Goal: Navigation & Orientation: Find specific page/section

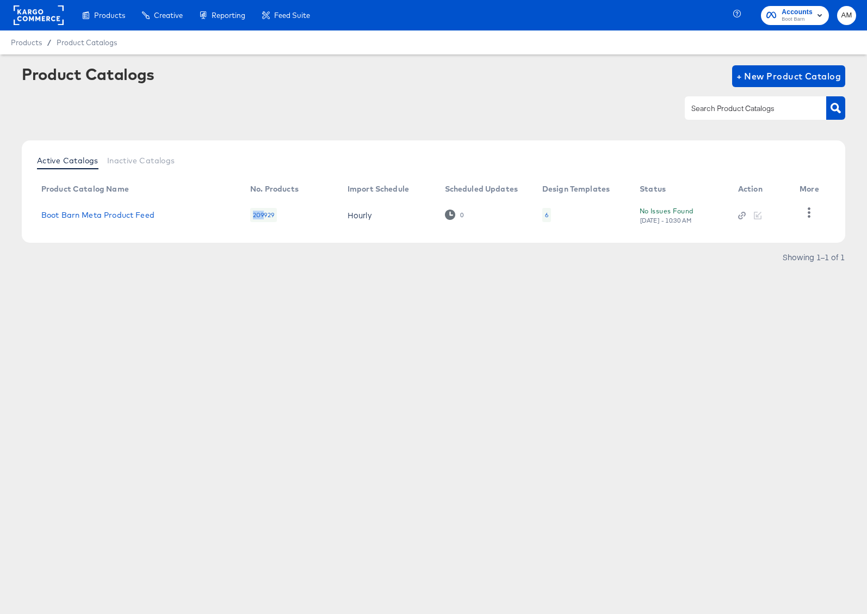
click at [785, 17] on span "Boot Barn" at bounding box center [797, 19] width 31 height 9
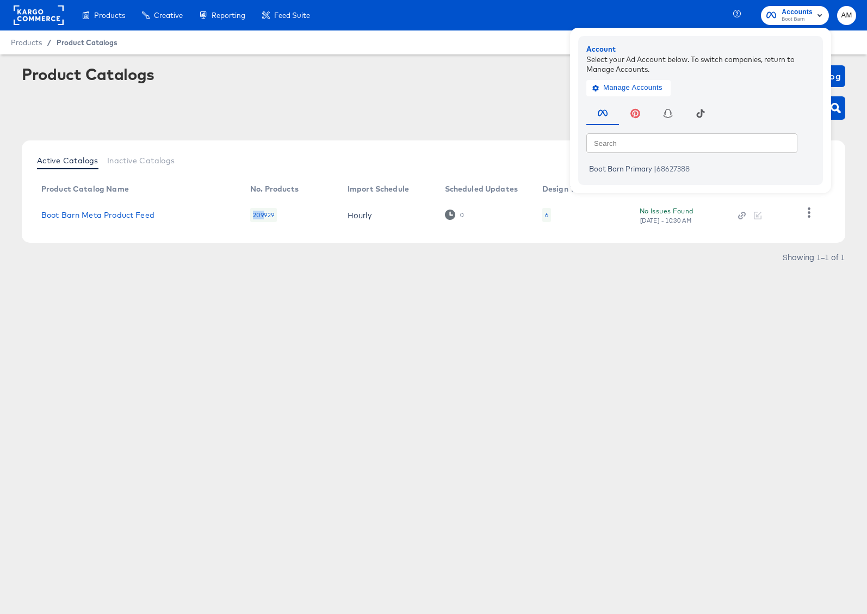
click at [72, 42] on span "Product Catalogs" at bounding box center [87, 42] width 61 height 9
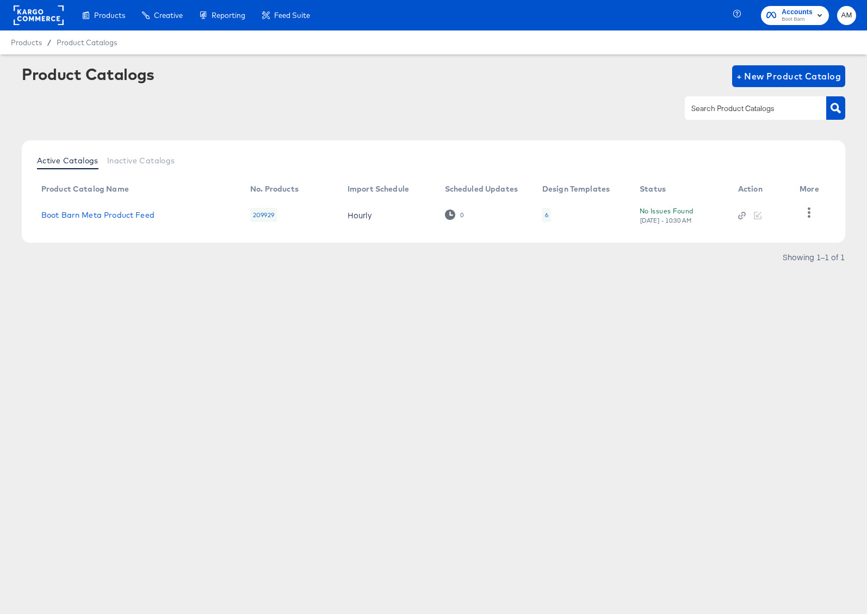
click at [45, 10] on rect at bounding box center [39, 15] width 50 height 20
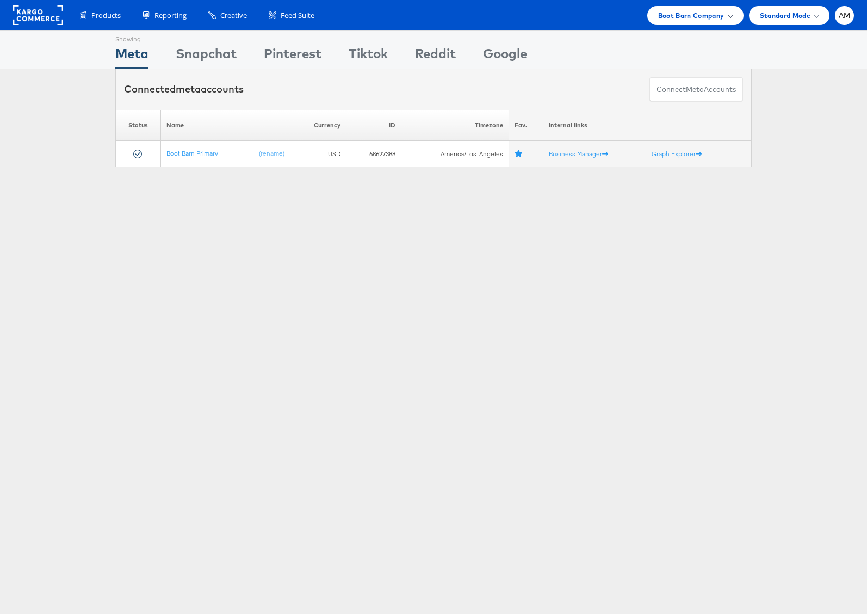
click at [686, 17] on span "Boot Barn Company" at bounding box center [691, 15] width 66 height 11
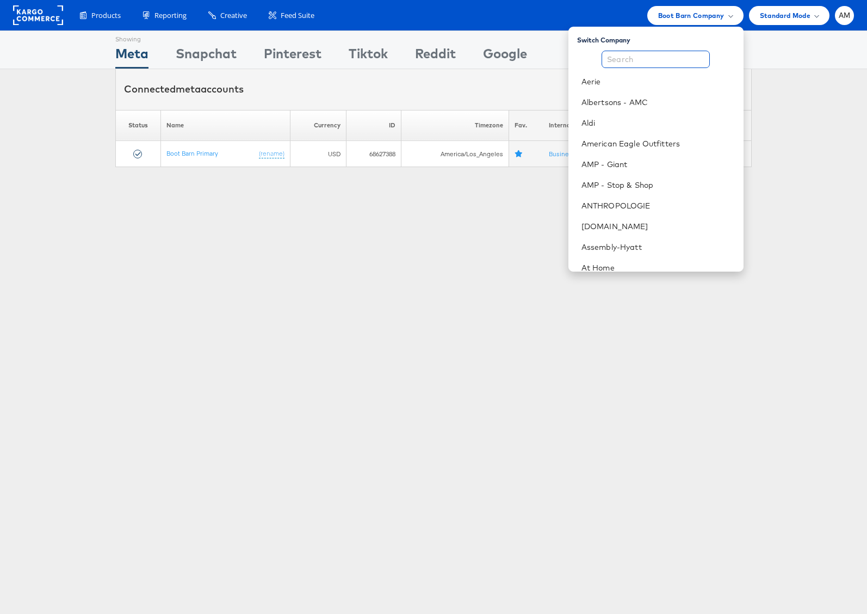
click at [659, 58] on input "text" at bounding box center [656, 59] width 108 height 17
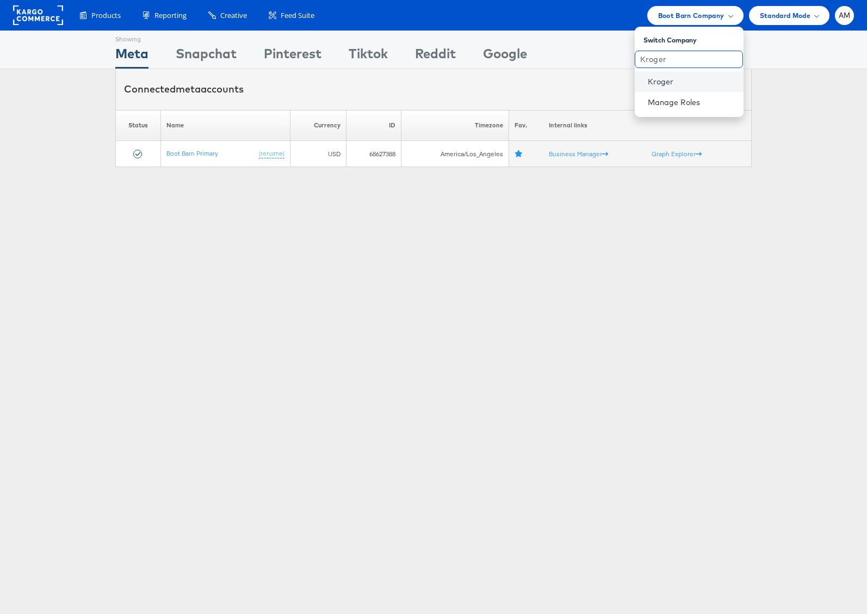
type input "Kroger"
click at [665, 80] on link "Kroger" at bounding box center [691, 81] width 87 height 11
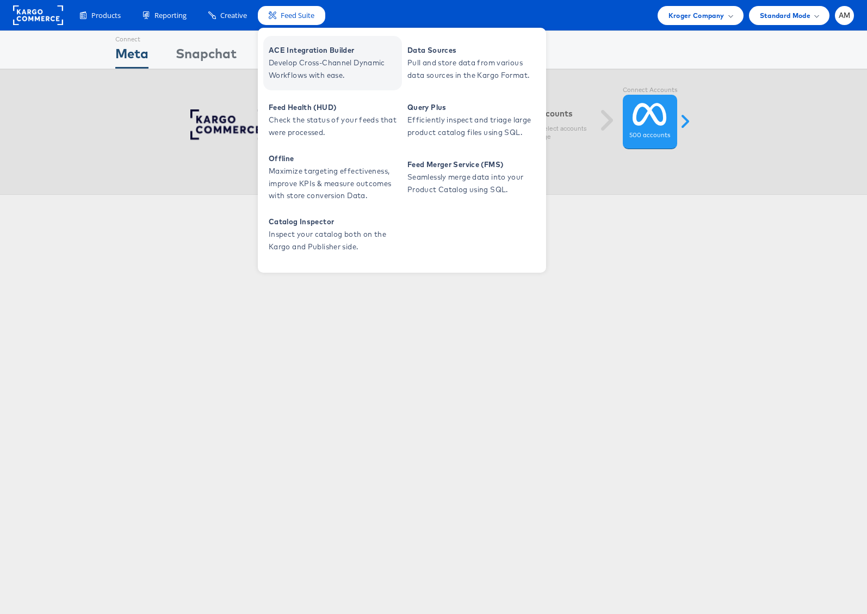
click at [305, 53] on span "ACE Integration Builder" at bounding box center [334, 50] width 131 height 13
